Goal: Information Seeking & Learning: Find specific fact

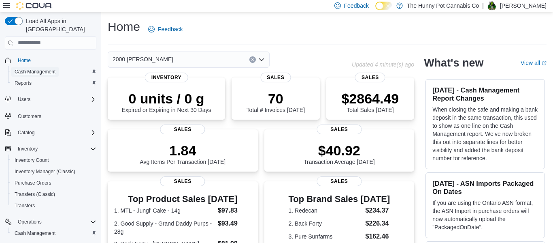
click at [43, 68] on span "Cash Management" at bounding box center [35, 71] width 41 height 6
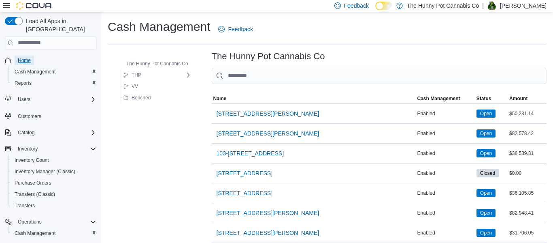
click at [30, 57] on span "Home" at bounding box center [24, 60] width 13 height 6
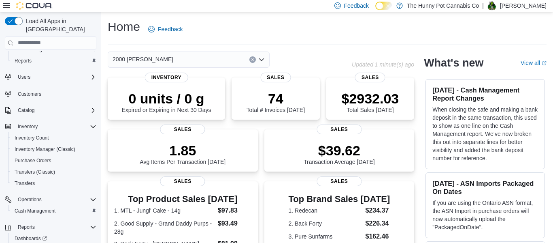
scroll to position [48, 0]
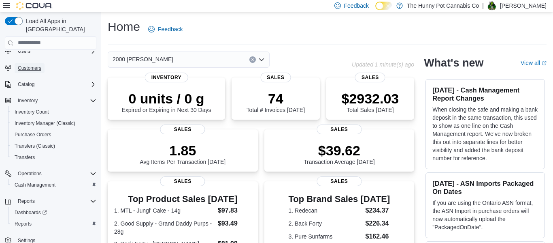
click at [33, 65] on span "Customers" at bounding box center [29, 68] width 23 height 6
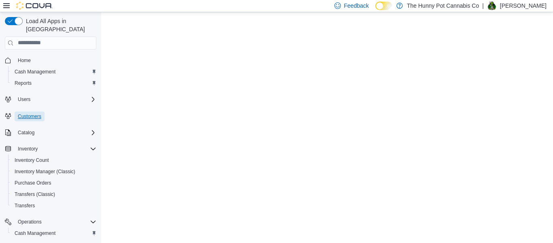
click at [30, 113] on span "Customers" at bounding box center [29, 116] width 23 height 6
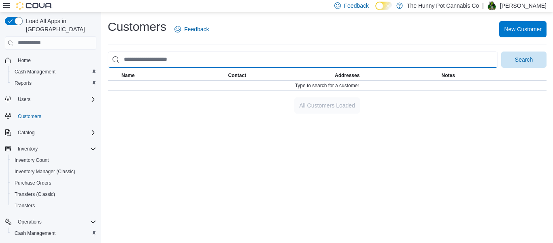
click at [218, 55] on input "search" at bounding box center [303, 59] width 390 height 16
type input "**********"
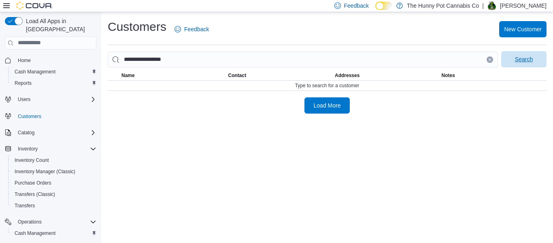
click at [522, 64] on span "Search" at bounding box center [524, 59] width 36 height 16
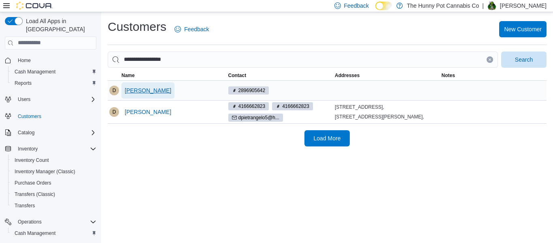
click at [168, 91] on span "Daniel Pietrangelo" at bounding box center [148, 90] width 47 height 8
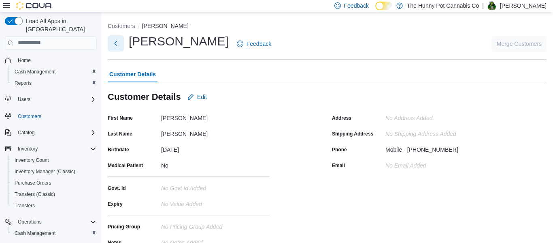
click at [114, 45] on button "Next" at bounding box center [116, 43] width 16 height 16
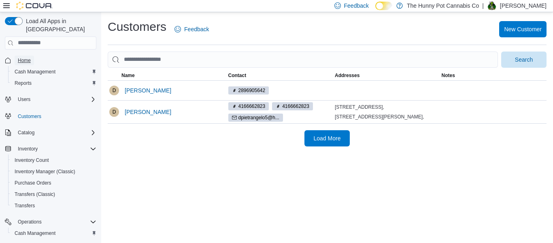
click at [31, 57] on span "Home" at bounding box center [24, 60] width 13 height 6
